Goal: Transaction & Acquisition: Purchase product/service

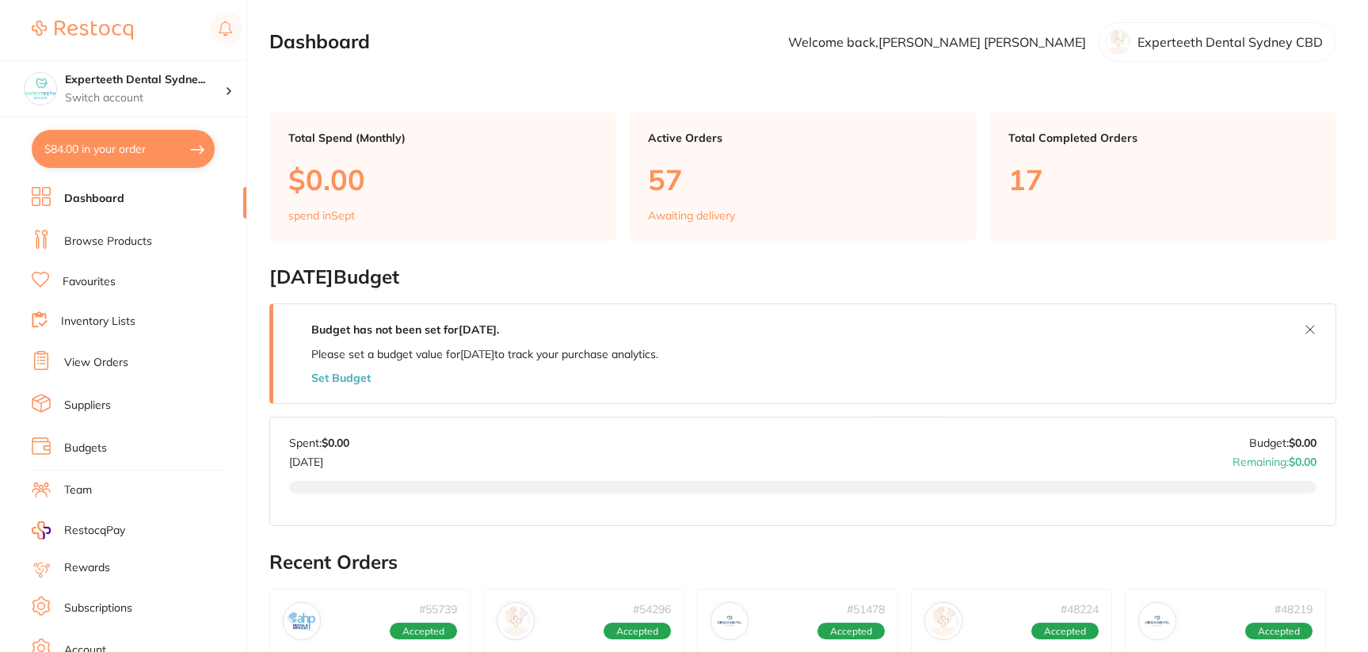
click at [159, 242] on li "Browse Products" at bounding box center [139, 242] width 215 height 24
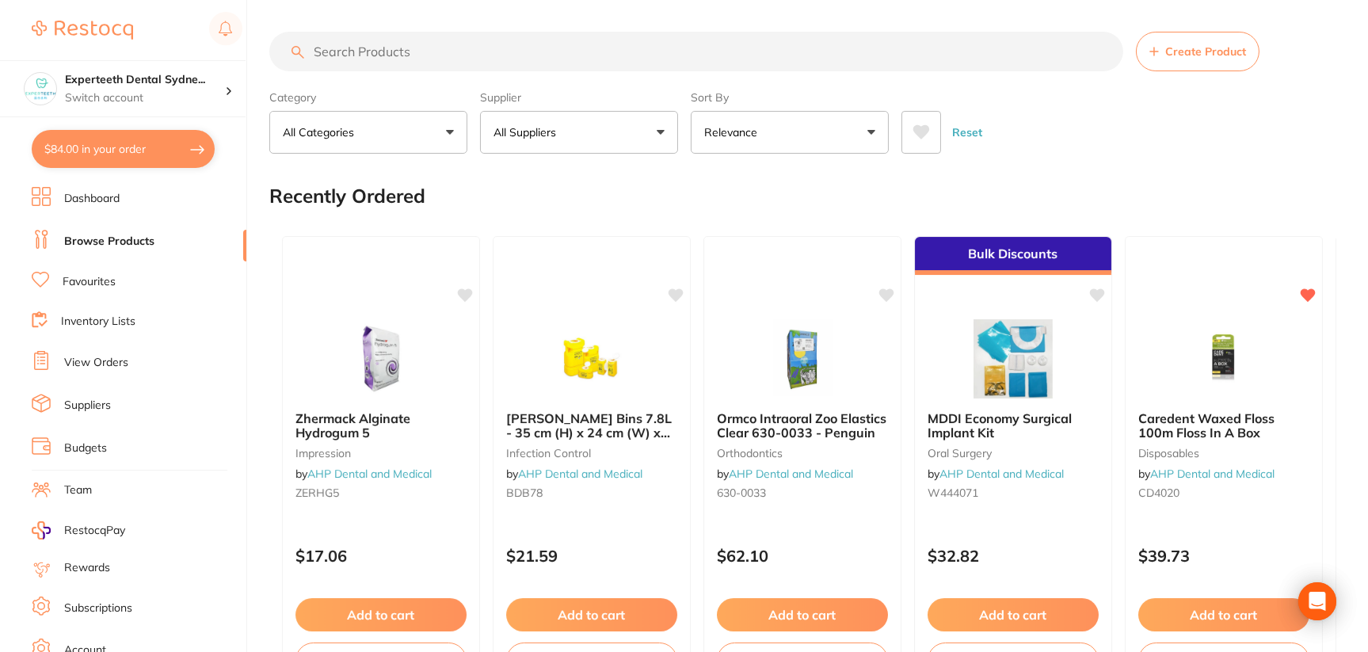
click at [505, 48] on input "search" at bounding box center [696, 52] width 854 height 40
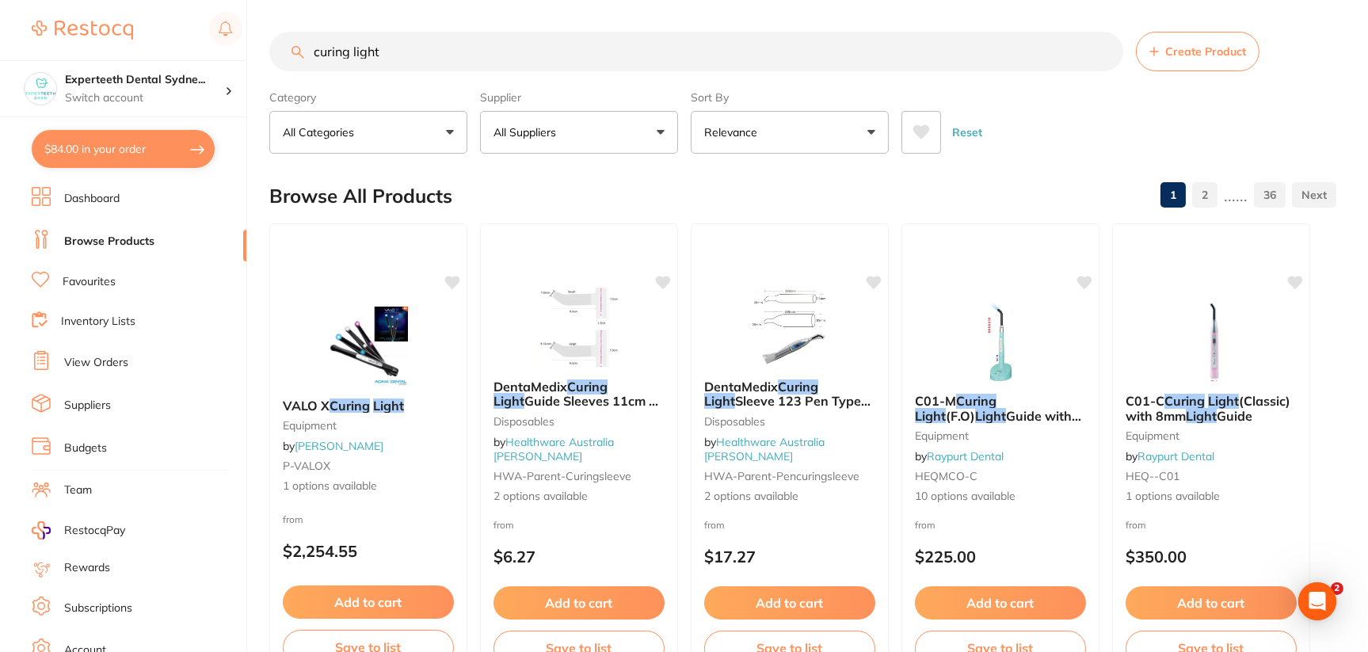
type input "curing light"
click at [638, 135] on button "All Suppliers" at bounding box center [579, 132] width 198 height 43
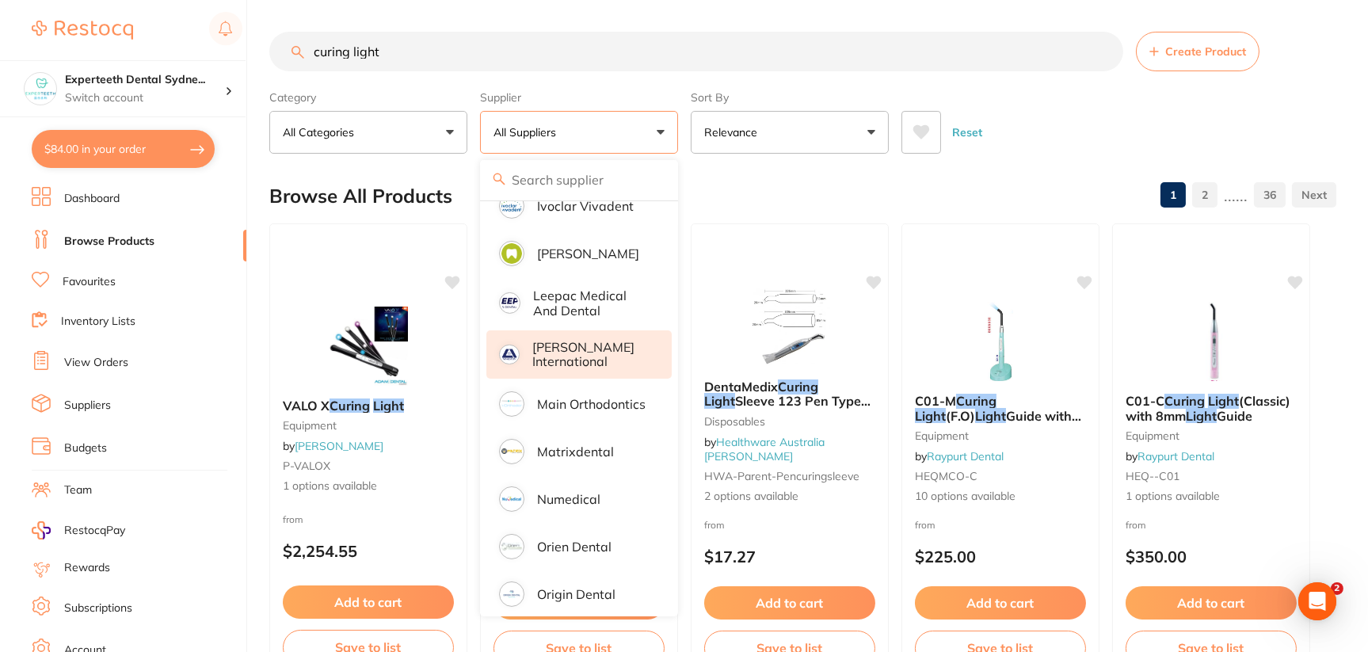
scroll to position [1029, 0]
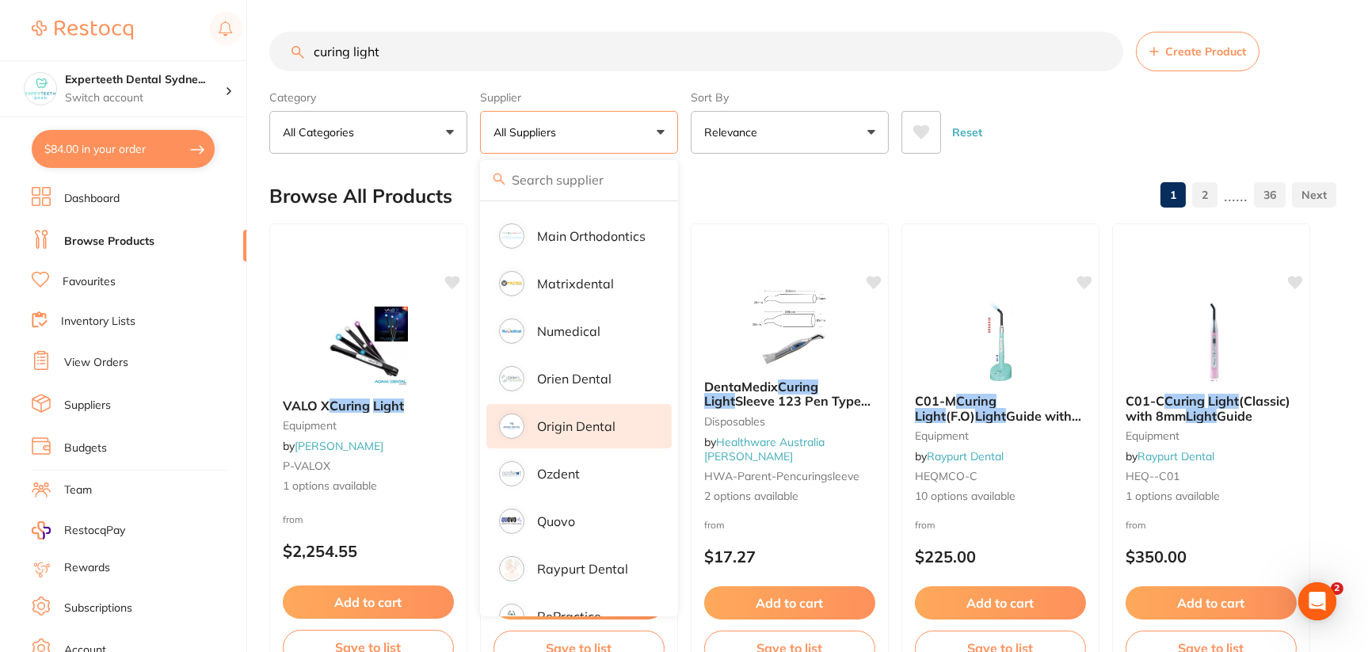
click at [569, 419] on p "Origin Dental" at bounding box center [576, 426] width 78 height 14
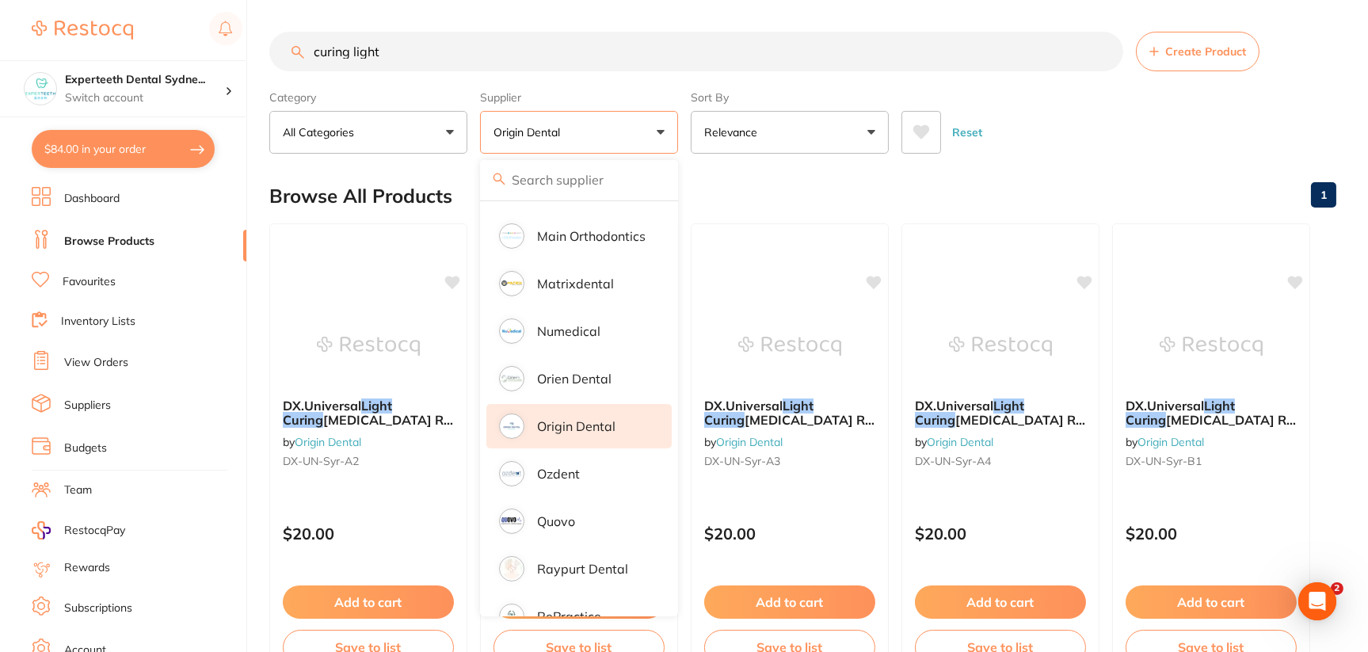
scroll to position [0, 0]
click at [1032, 190] on div "Browse All Products 1" at bounding box center [802, 195] width 1067 height 53
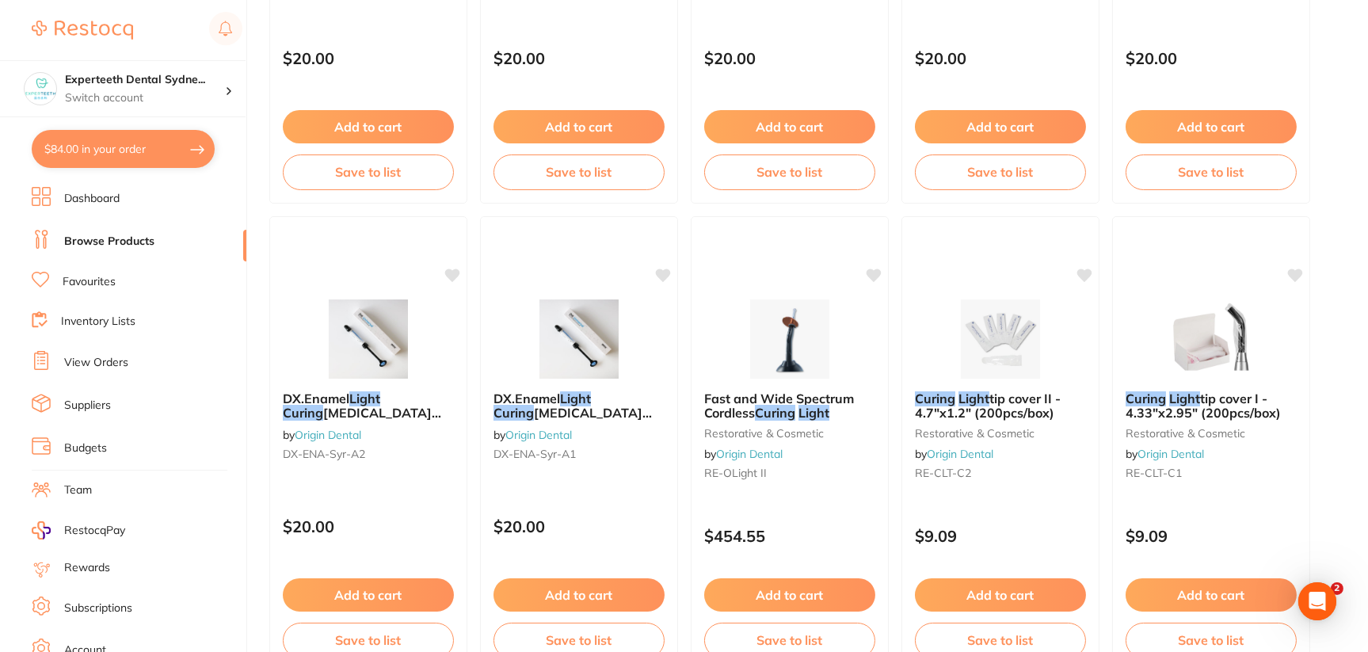
scroll to position [950, 0]
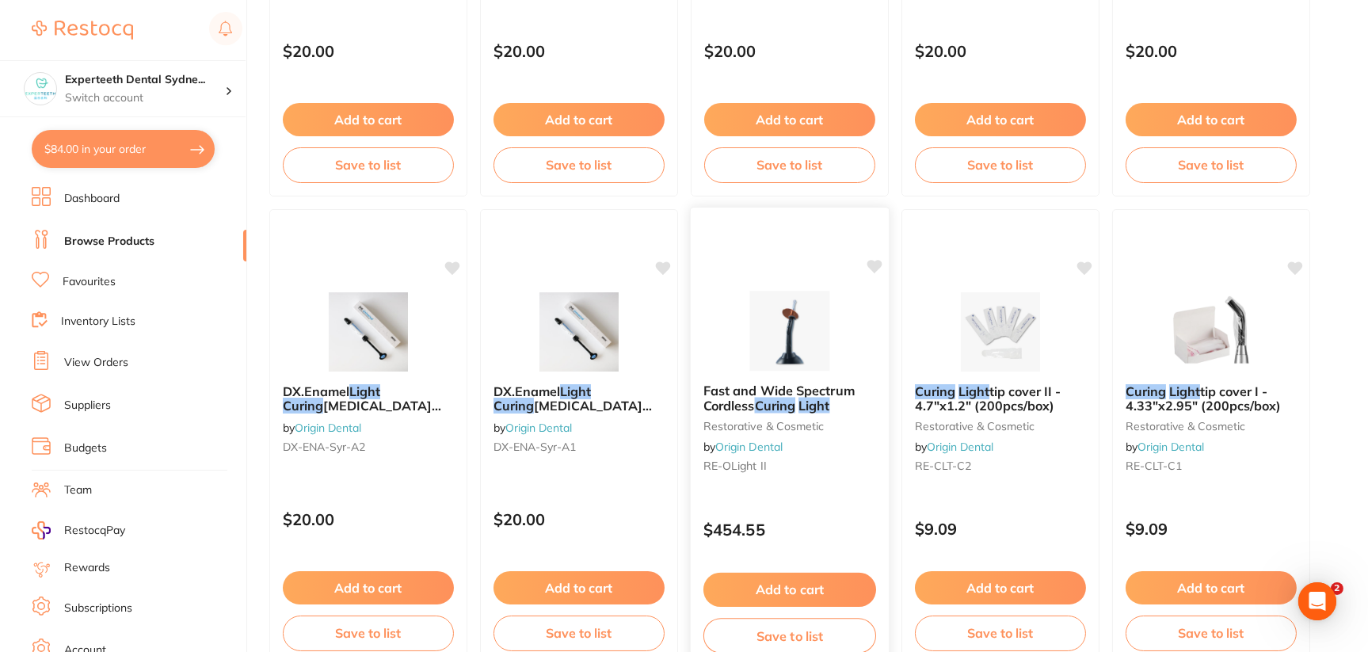
click at [784, 393] on span "Fast and Wide Spectrum Cordless" at bounding box center [778, 398] width 151 height 31
